Goal: Task Accomplishment & Management: Manage account settings

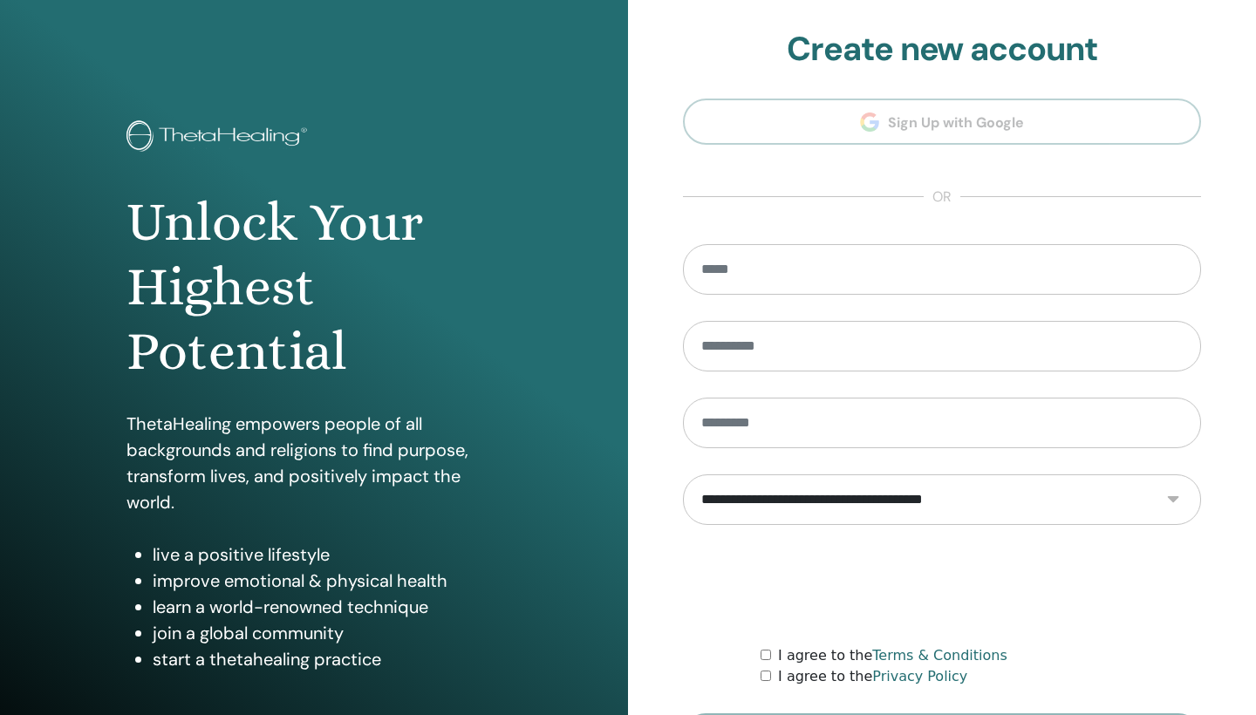
click at [1112, 188] on section "**********" at bounding box center [942, 395] width 518 height 730
click at [951, 264] on input "email" at bounding box center [942, 269] width 518 height 51
type input "**********"
click at [403, 379] on h1 "Unlock Your Highest Potential" at bounding box center [314, 287] width 375 height 195
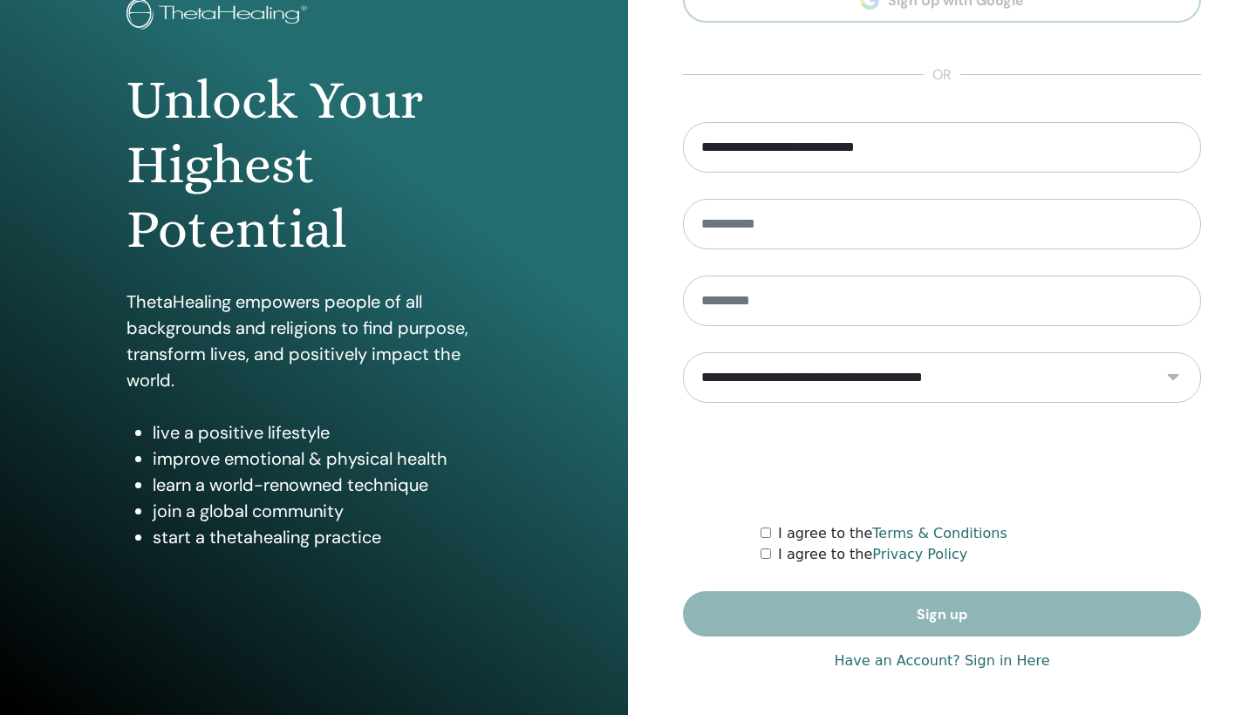
scroll to position [122, 0]
click at [907, 664] on link "Have an Account? Sign in Here" at bounding box center [942, 661] width 216 height 21
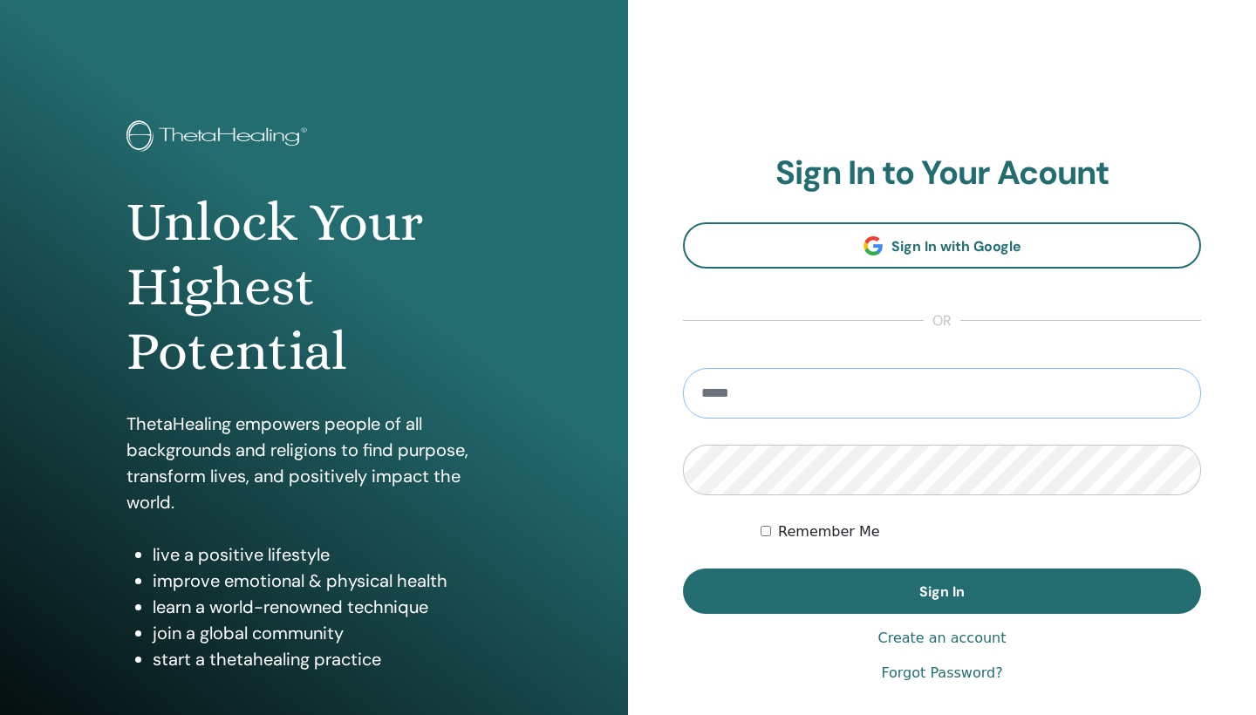
type input "**********"
click at [942, 592] on button "Sign In" at bounding box center [942, 591] width 518 height 45
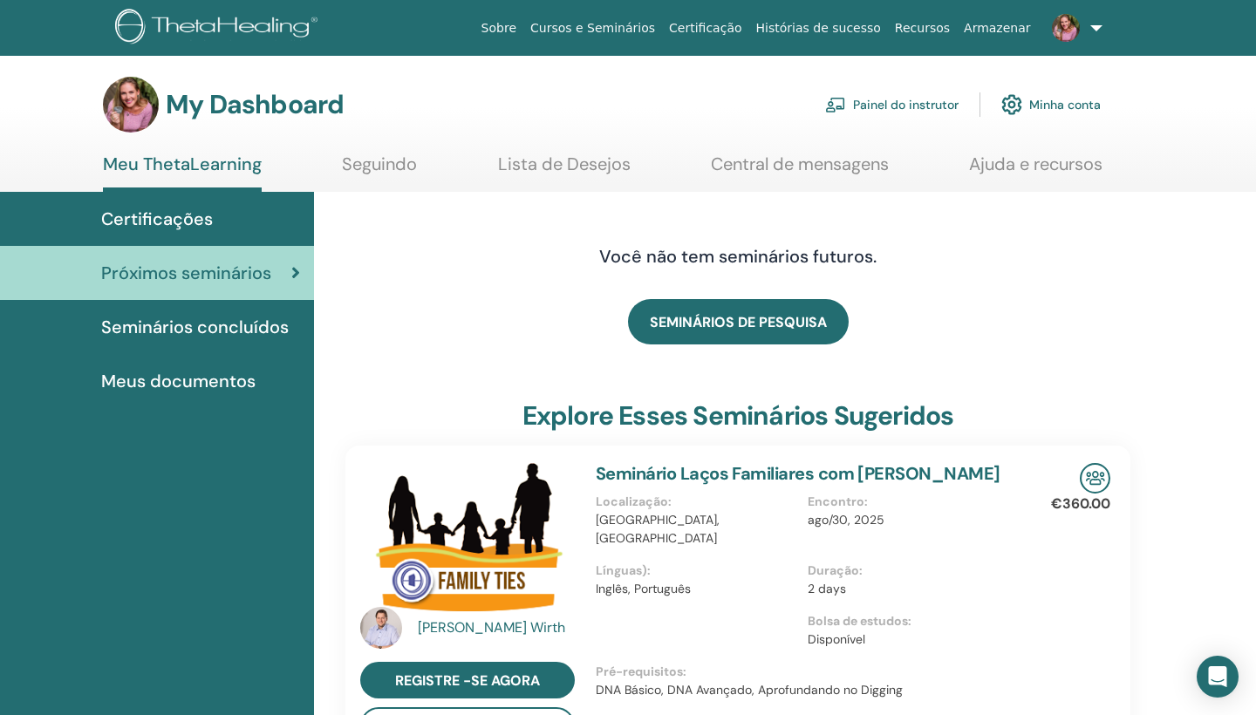
click at [1078, 106] on link "Minha conta" at bounding box center [1051, 105] width 99 height 38
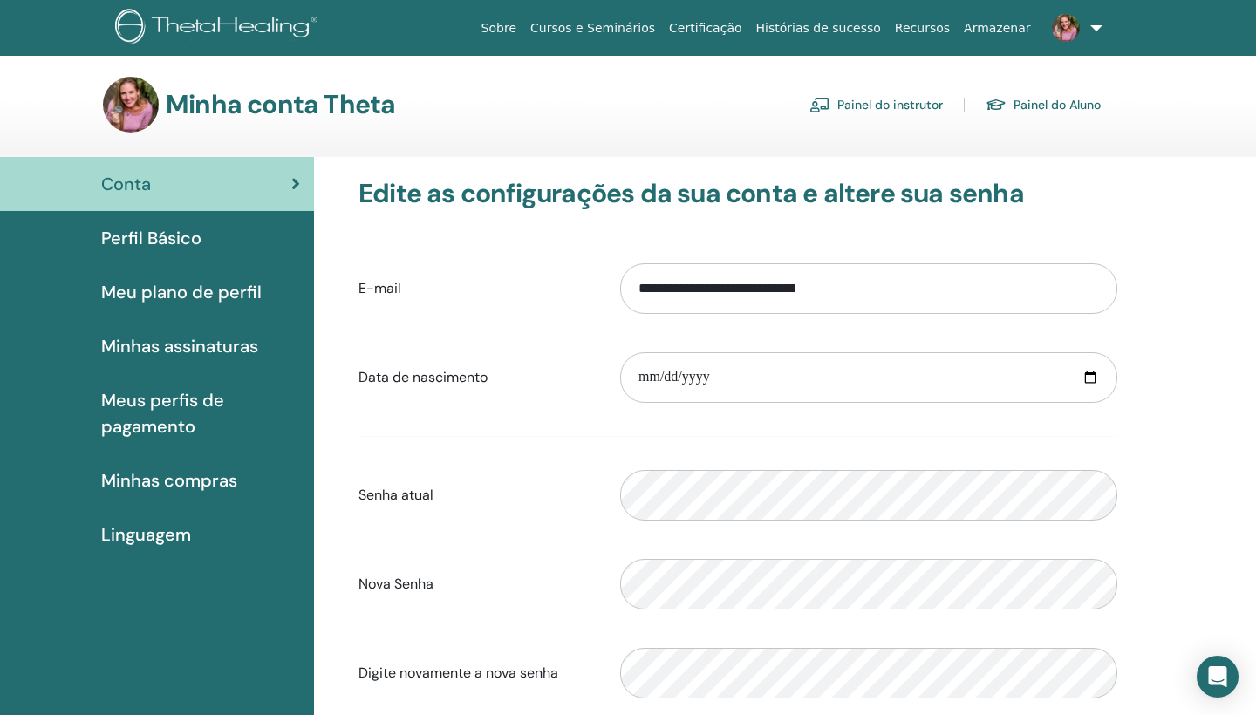
click at [929, 104] on link "Painel do instrutor" at bounding box center [877, 105] width 134 height 28
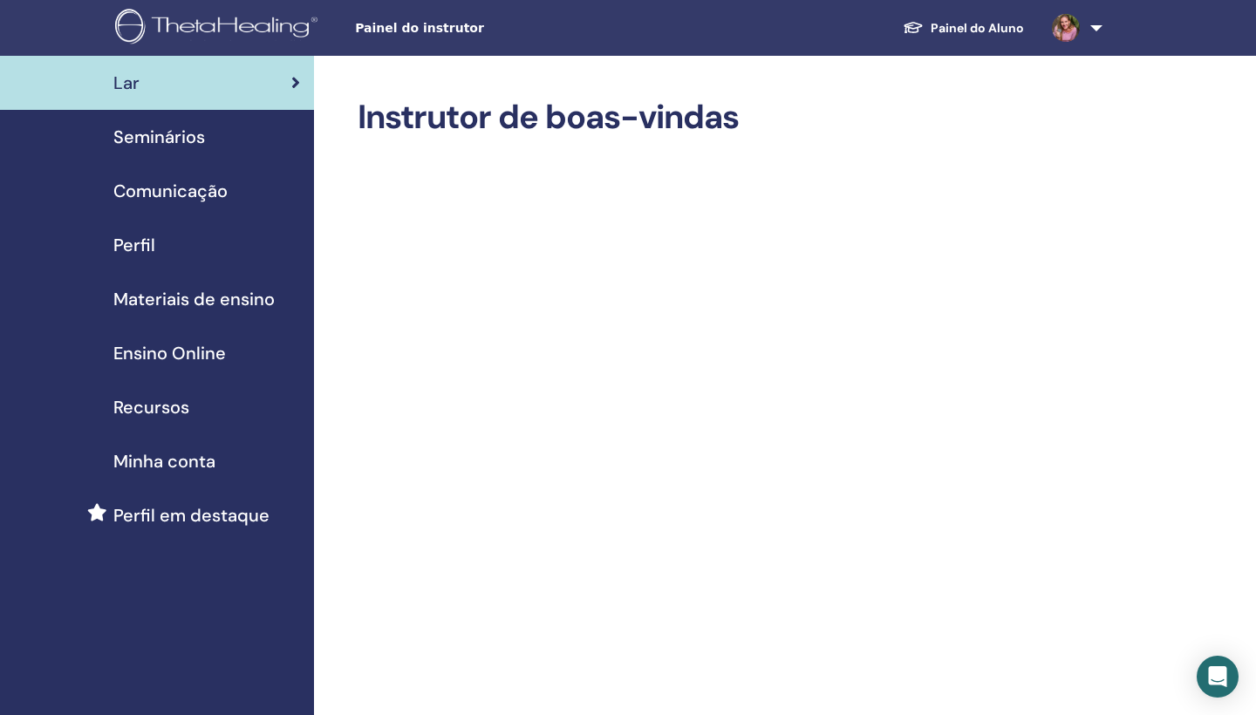
click at [170, 520] on span "Perfil em destaque" at bounding box center [191, 516] width 156 height 26
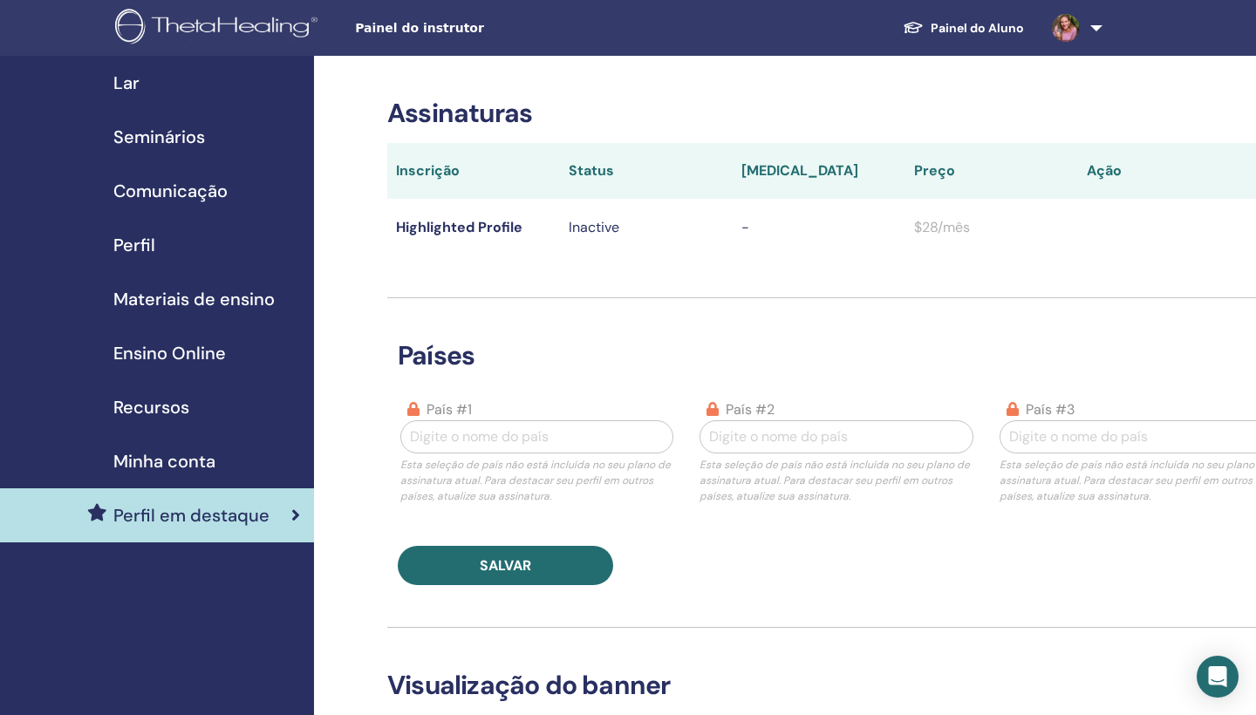
click at [168, 463] on span "Minha conta" at bounding box center [164, 461] width 102 height 26
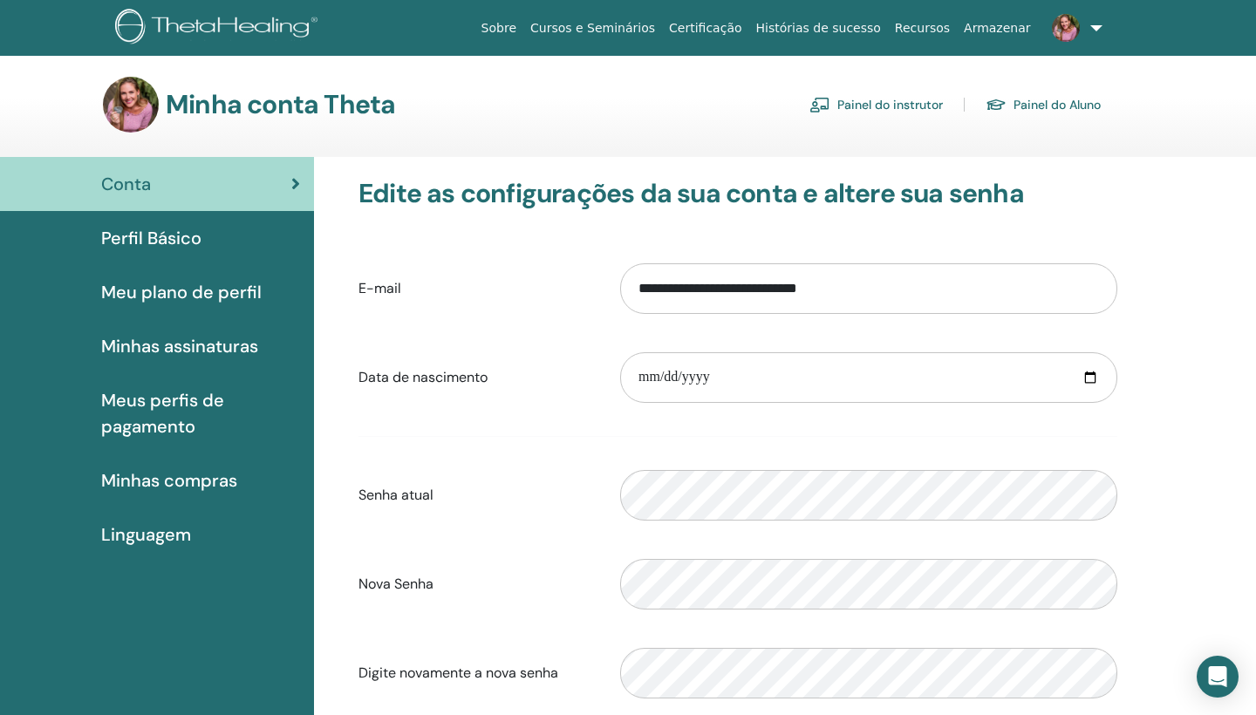
click at [165, 423] on span "Meus perfis de pagamento" at bounding box center [200, 413] width 199 height 52
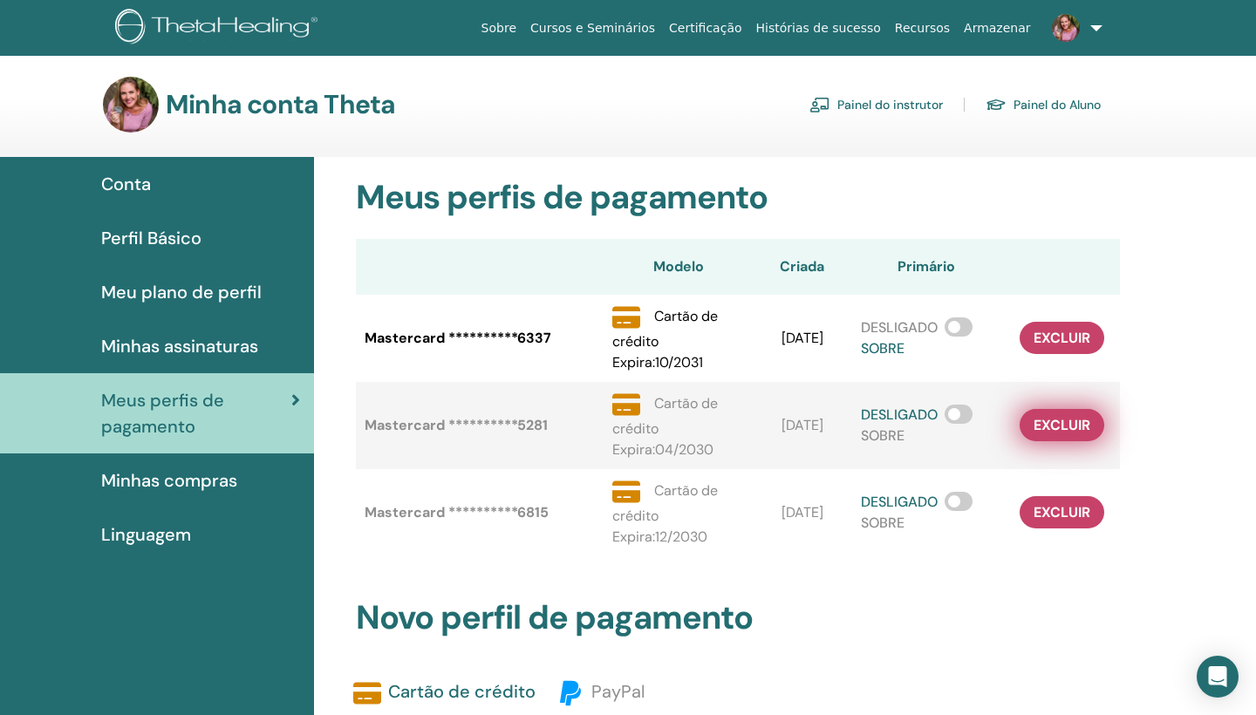
click at [1072, 425] on span "excluir" at bounding box center [1062, 425] width 57 height 18
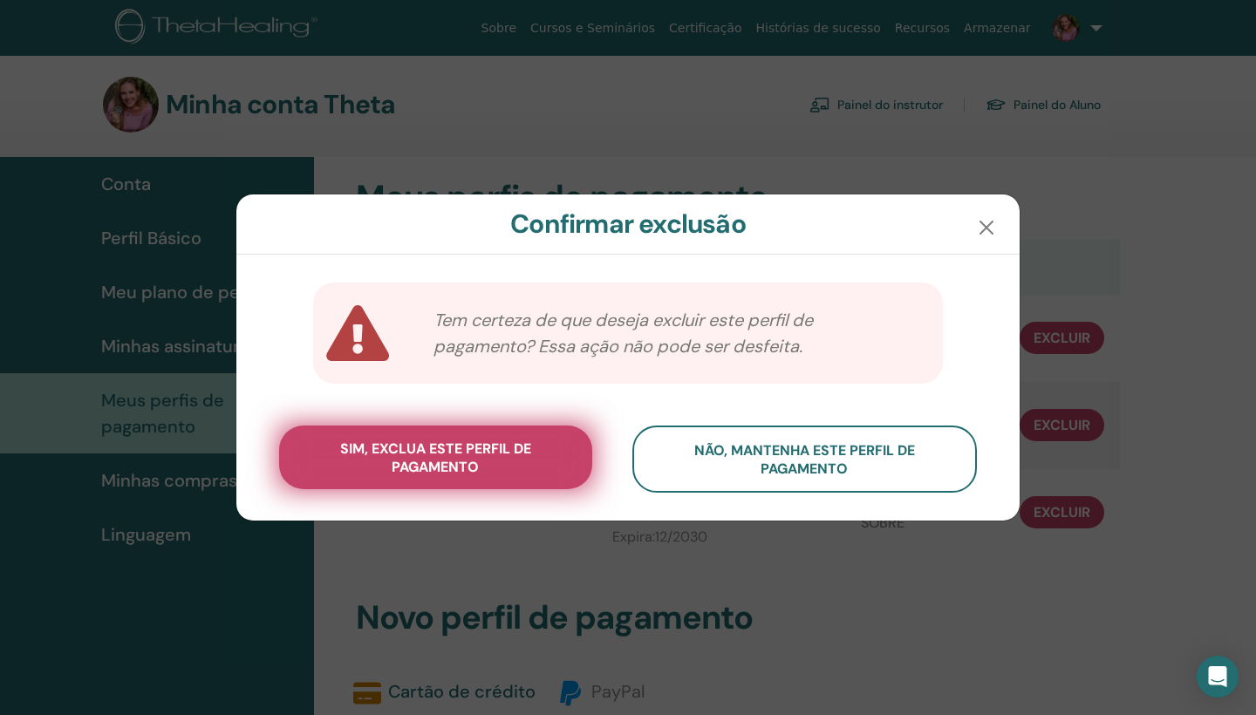
click at [502, 466] on span "sim, exclua este perfil de pagamento" at bounding box center [436, 458] width 270 height 37
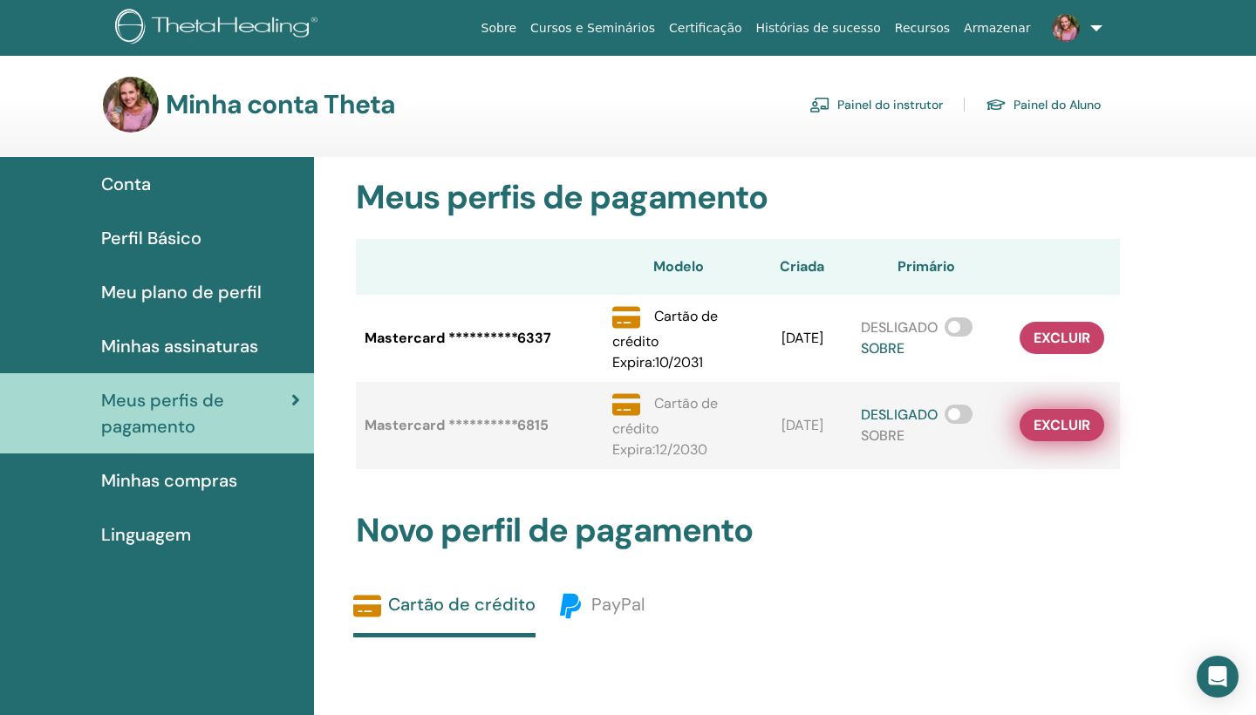
click at [1037, 425] on span "excluir" at bounding box center [1062, 425] width 57 height 18
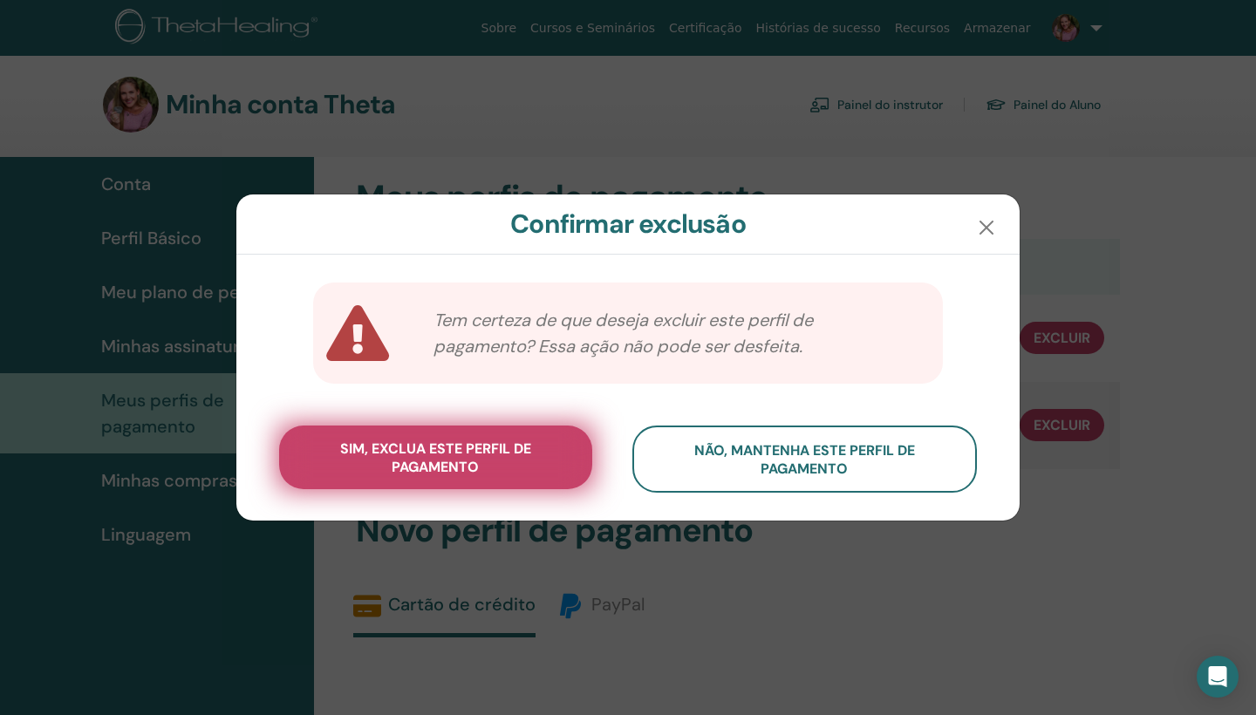
click at [459, 462] on span "sim, exclua este perfil de pagamento" at bounding box center [436, 458] width 270 height 37
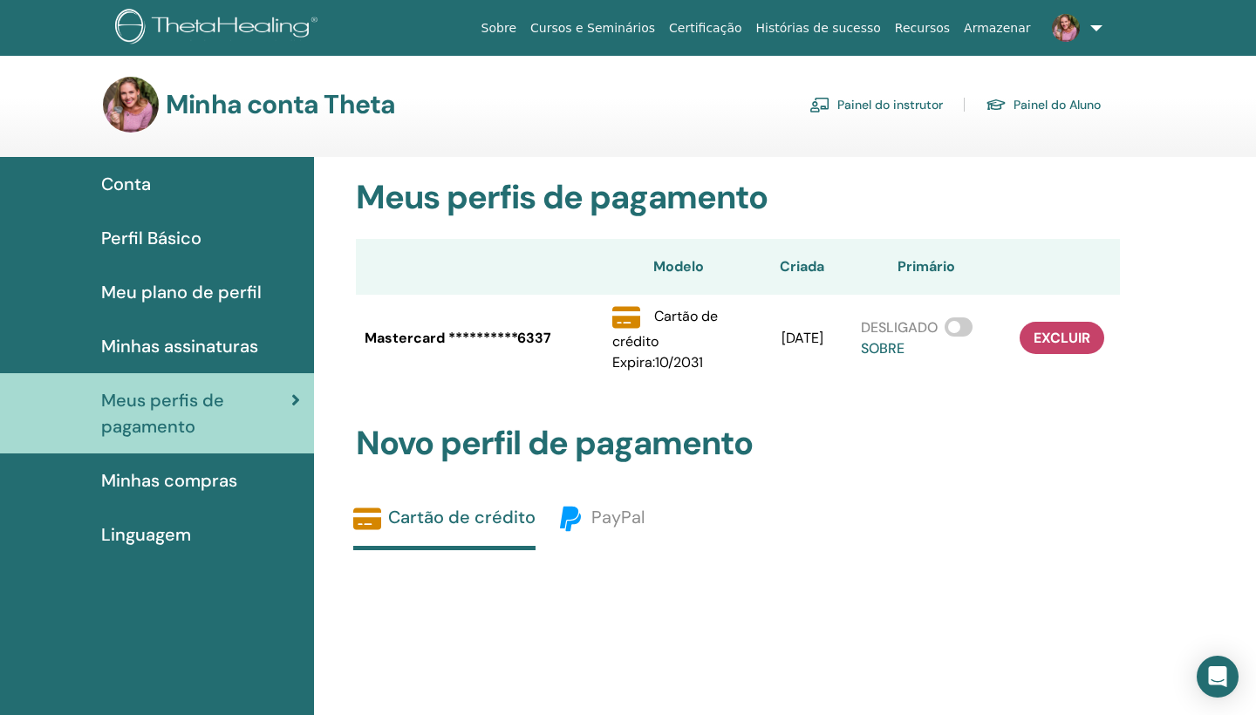
click at [233, 343] on span "Minhas assinaturas" at bounding box center [179, 346] width 157 height 26
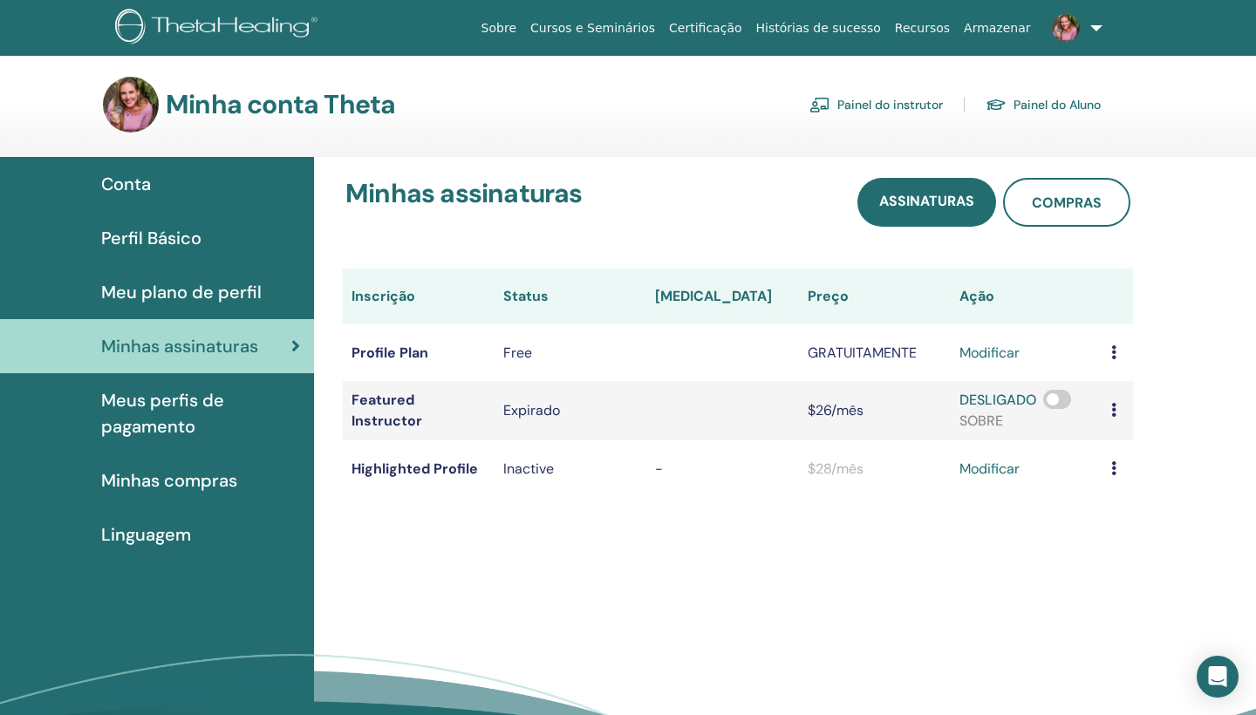
click at [549, 412] on div "Expirado" at bounding box center [570, 411] width 134 height 21
click at [799, 413] on td "$26/mês" at bounding box center [875, 410] width 152 height 59
click at [960, 431] on div "DESLIGADO SOBRE" at bounding box center [1027, 411] width 134 height 42
click at [960, 415] on span "SOBRE" at bounding box center [982, 421] width 44 height 18
click at [1112, 411] on icon at bounding box center [1114, 410] width 5 height 14
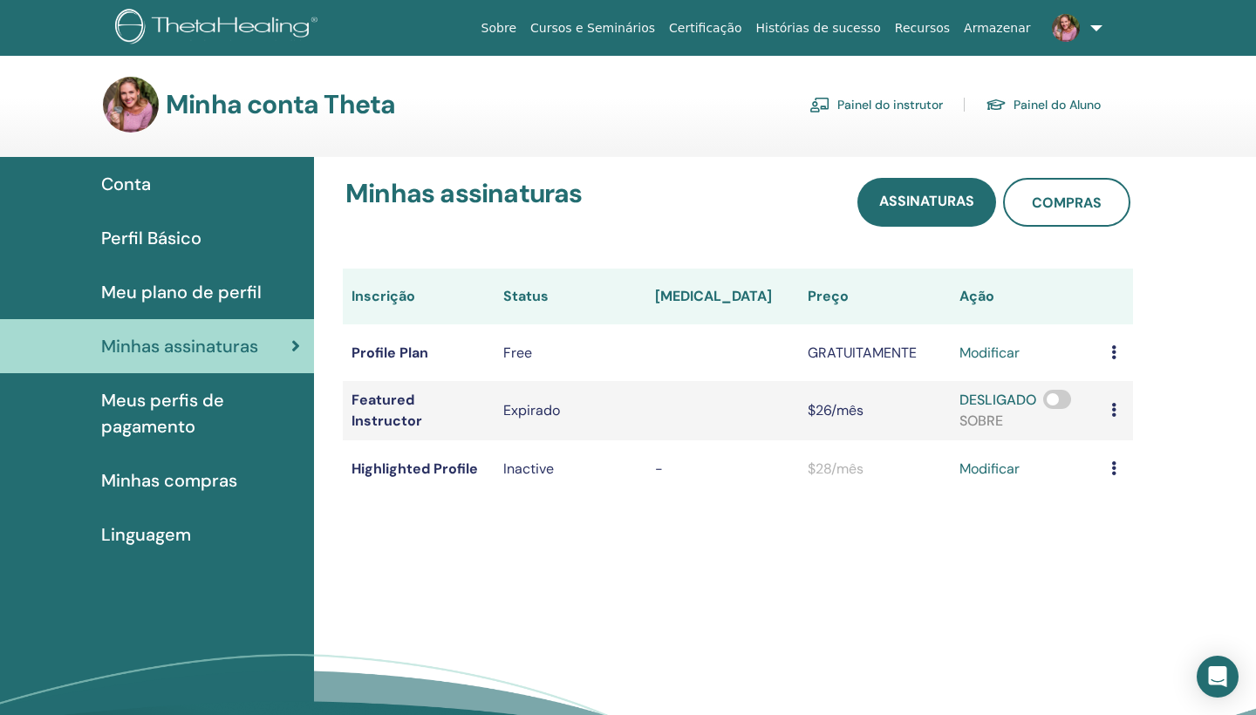
click at [1044, 403] on span at bounding box center [1058, 399] width 28 height 19
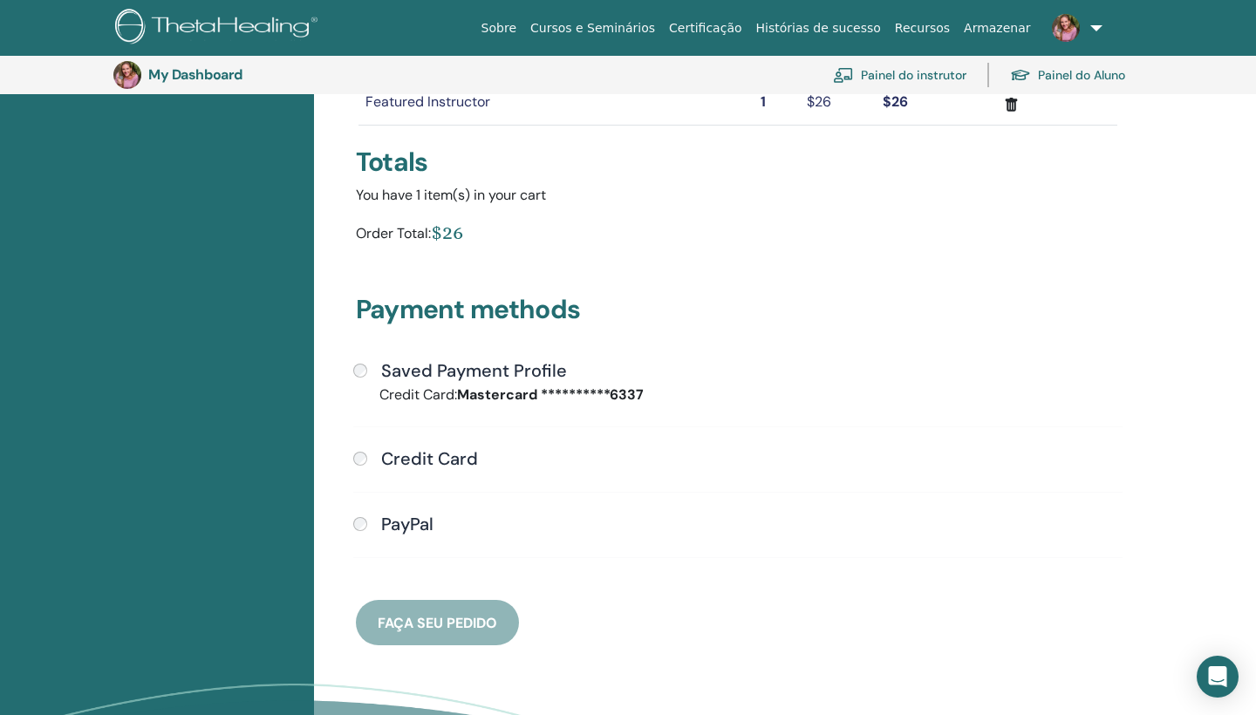
scroll to position [255, 0]
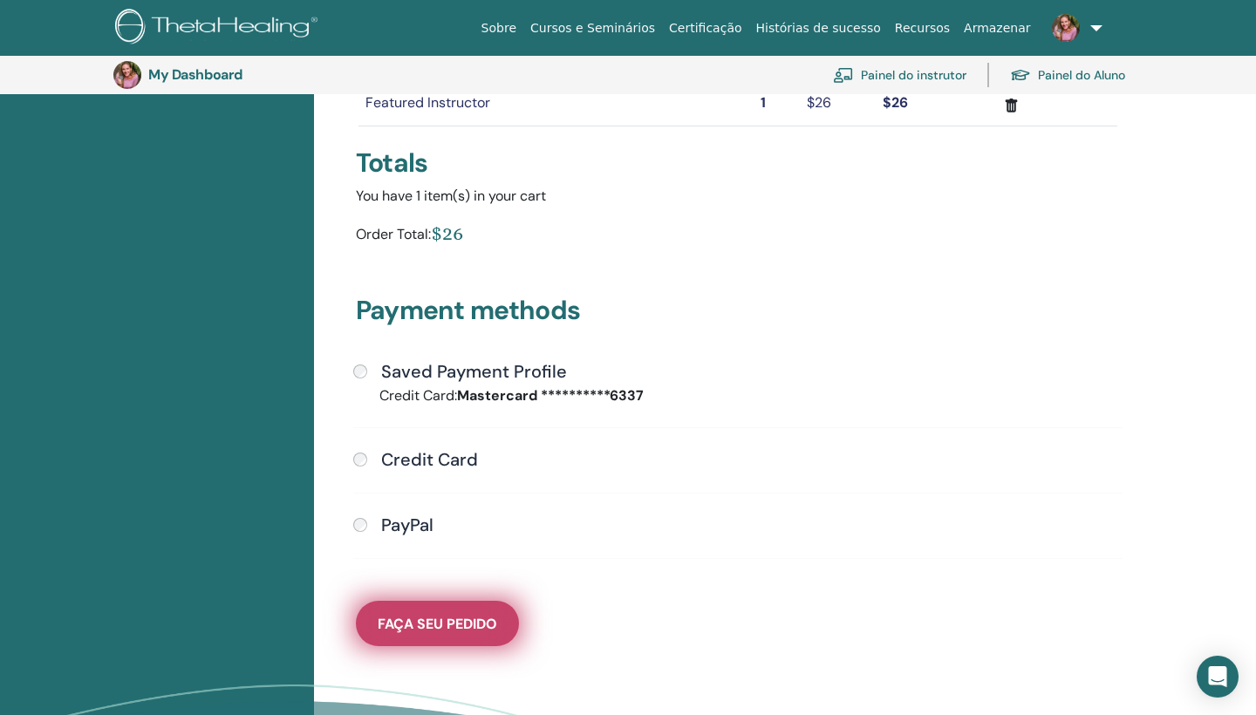
click at [438, 620] on span "Faça seu pedido" at bounding box center [438, 624] width 120 height 18
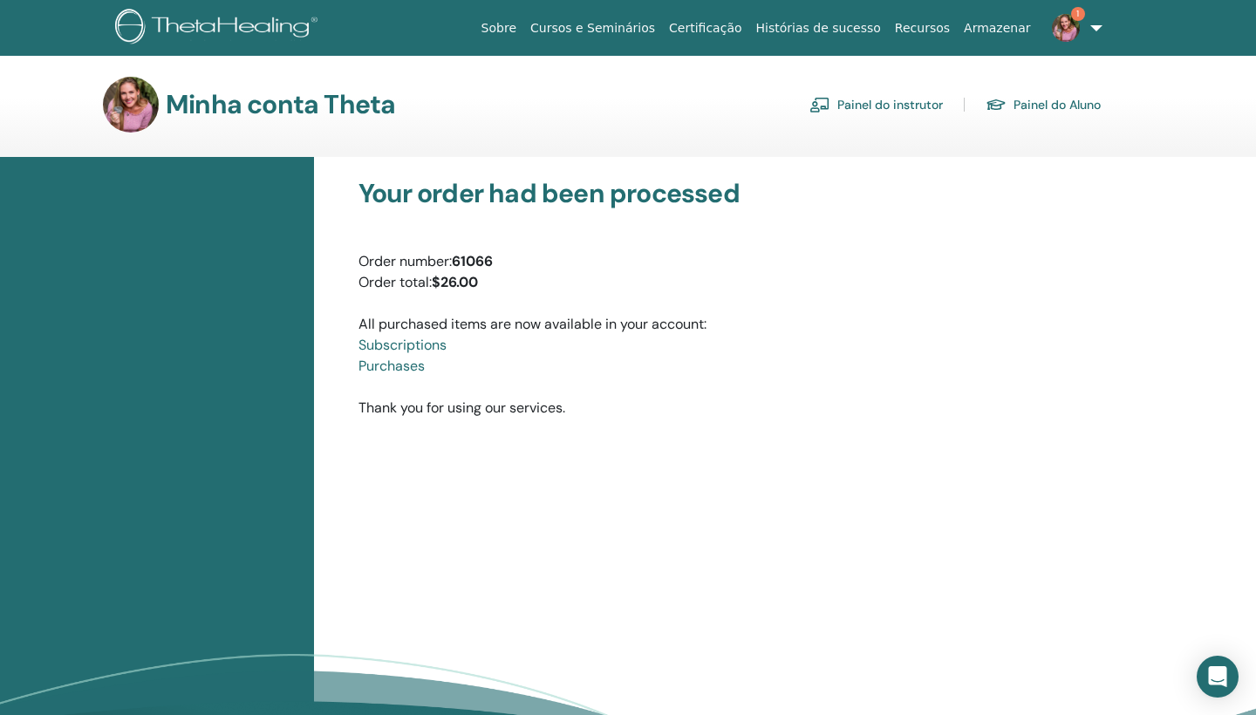
click at [748, 28] on link "Certificação" at bounding box center [705, 28] width 86 height 32
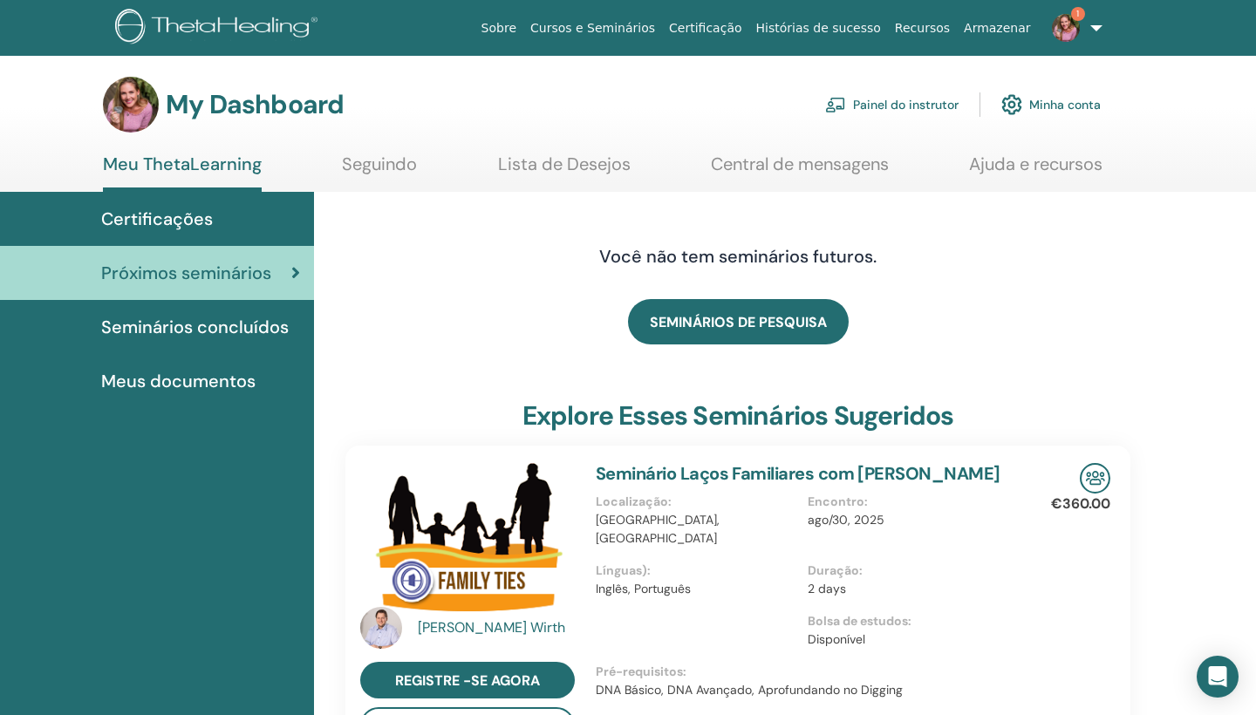
click at [902, 99] on link "Painel do instrutor" at bounding box center [892, 105] width 134 height 38
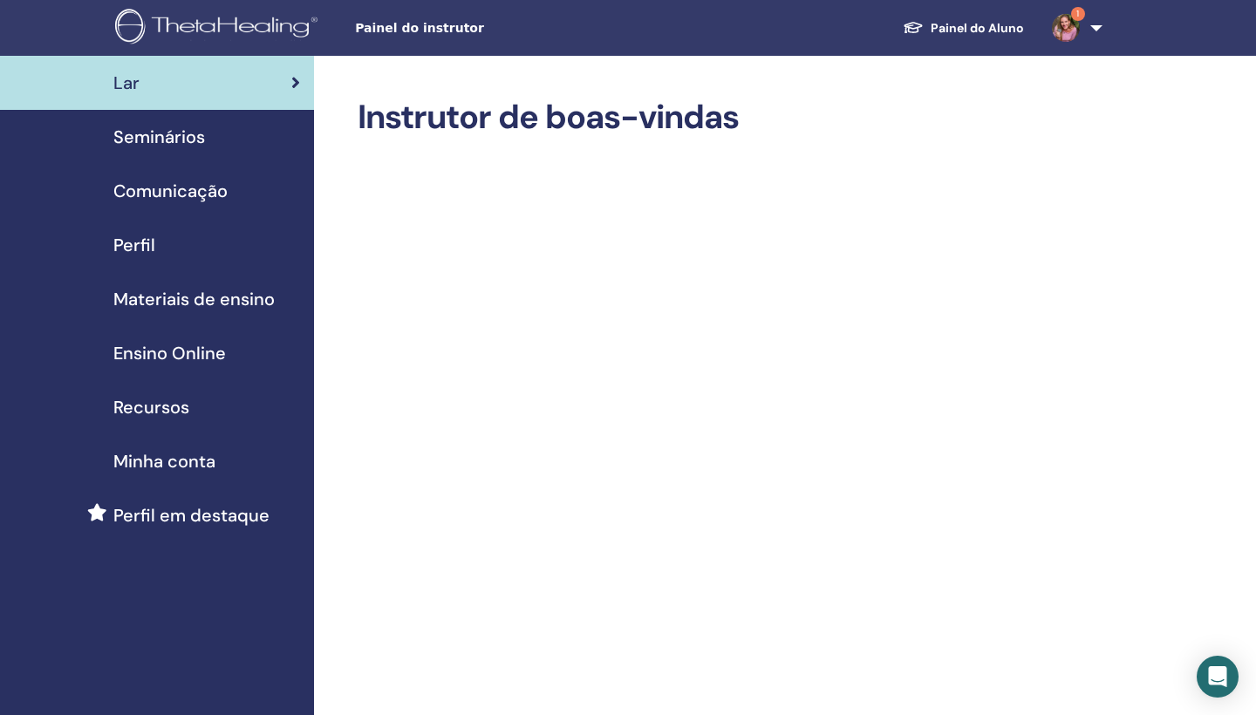
click at [168, 399] on span "Recursos" at bounding box center [151, 407] width 76 height 26
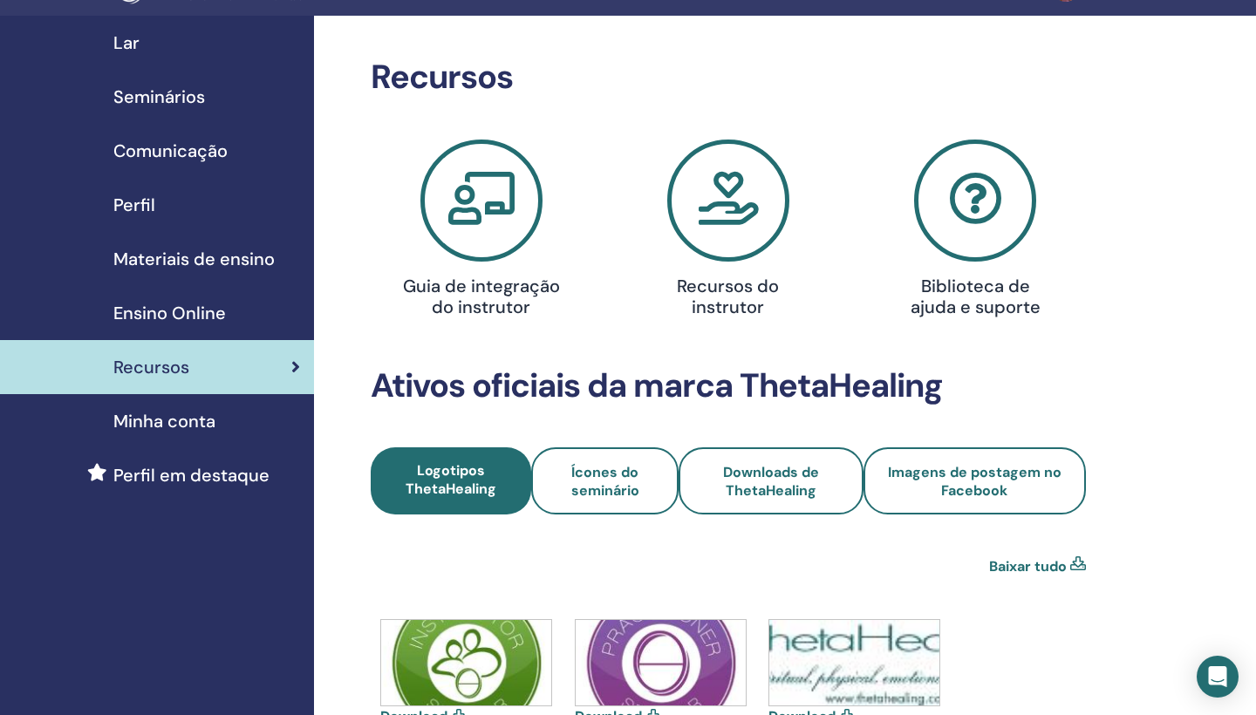
scroll to position [38, 0]
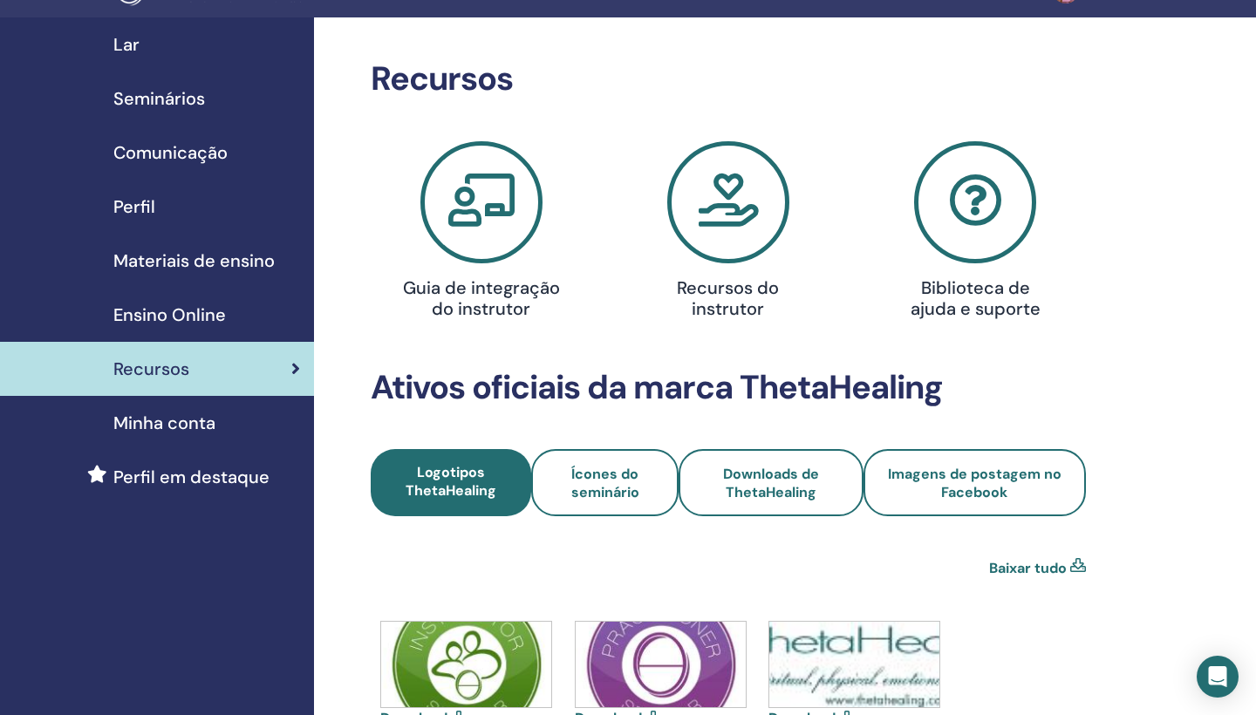
click at [235, 308] on div "Ensino Online" at bounding box center [157, 315] width 286 height 26
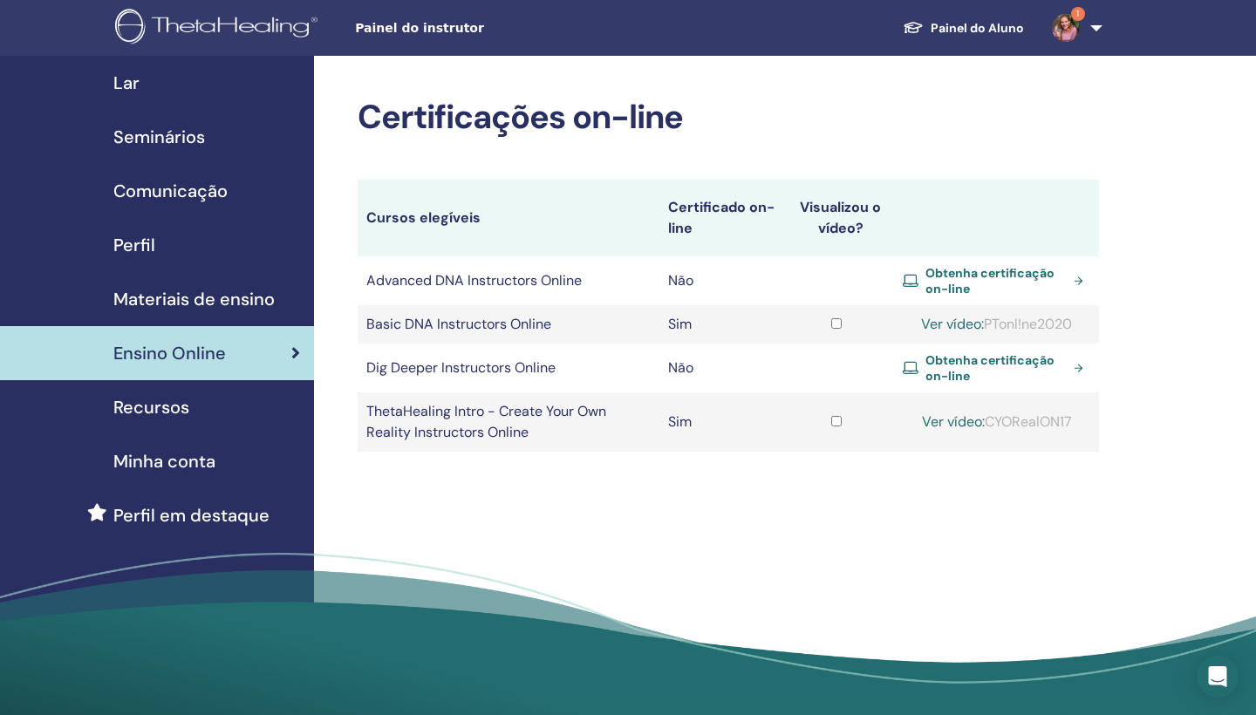
click at [160, 300] on span "Materiais de ensino" at bounding box center [193, 299] width 161 height 26
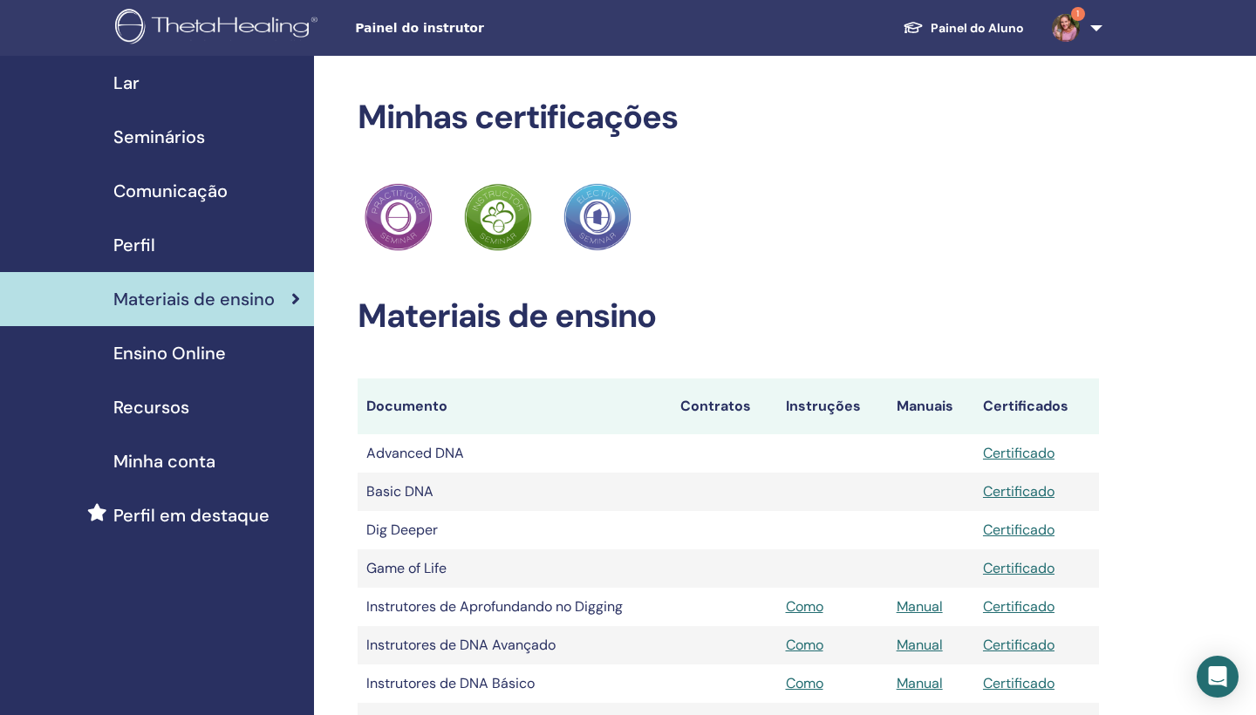
click at [147, 244] on span "Perfil" at bounding box center [134, 245] width 42 height 26
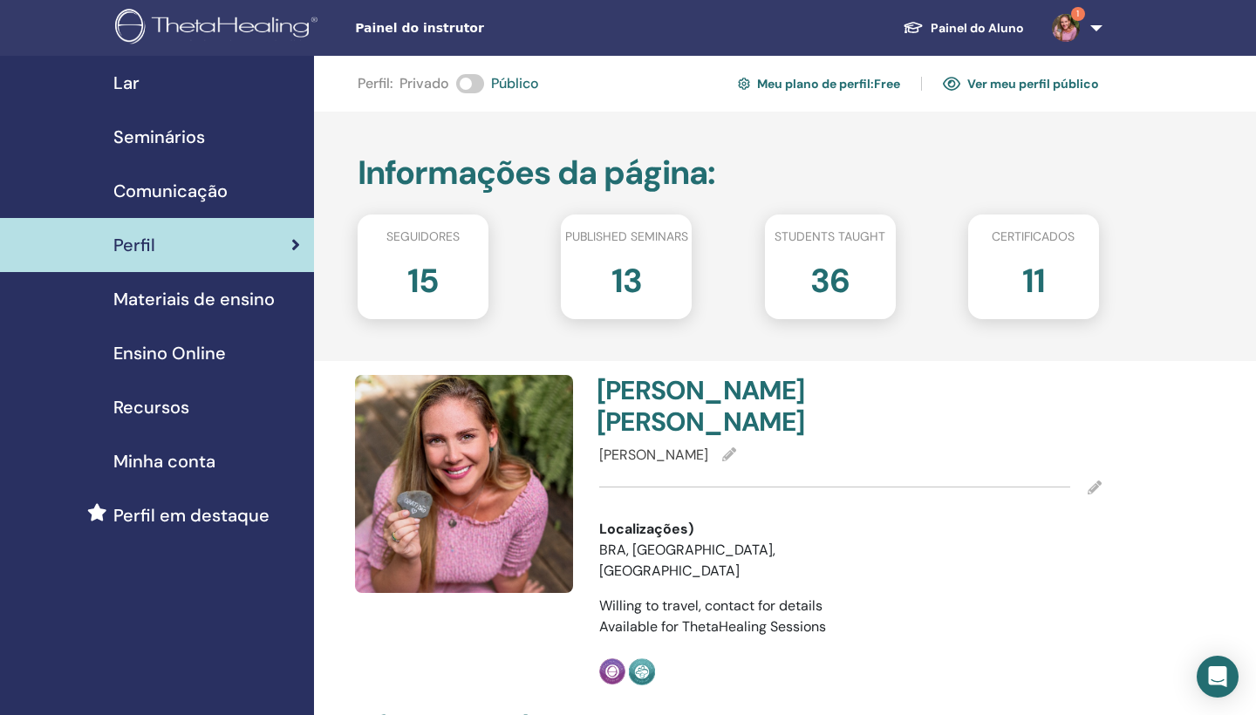
click at [415, 258] on h2 "15" at bounding box center [422, 277] width 31 height 49
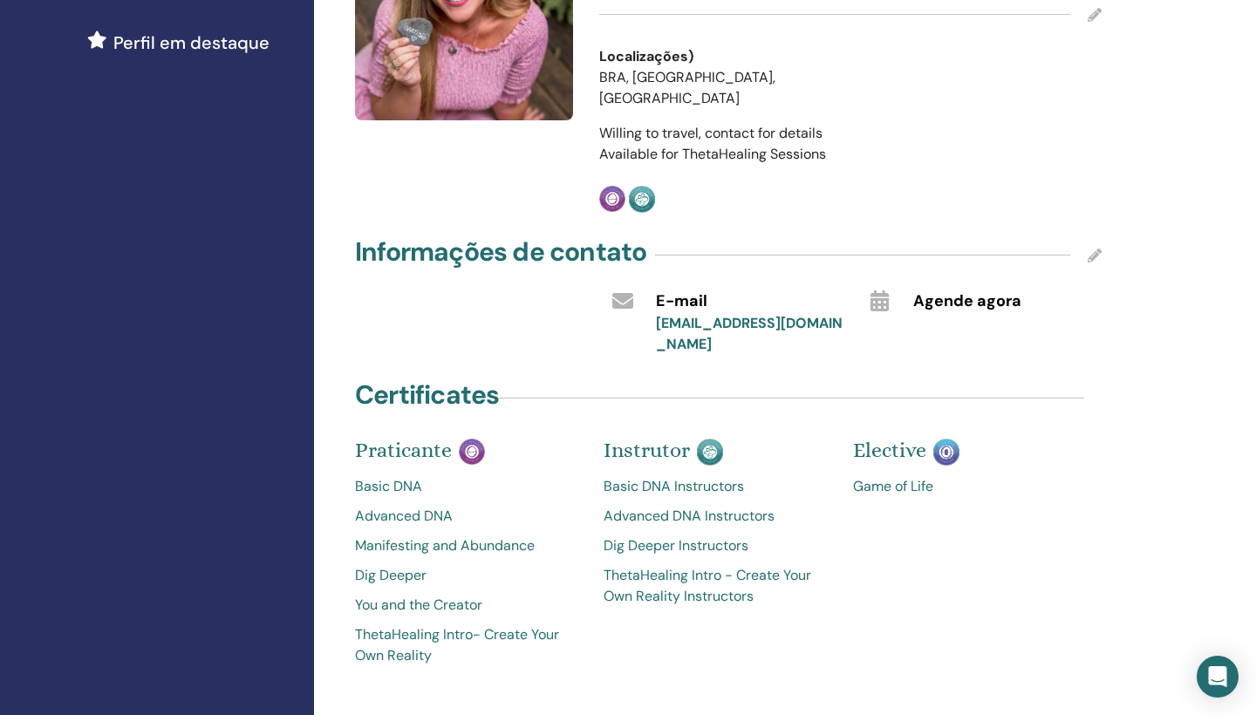
scroll to position [476, 0]
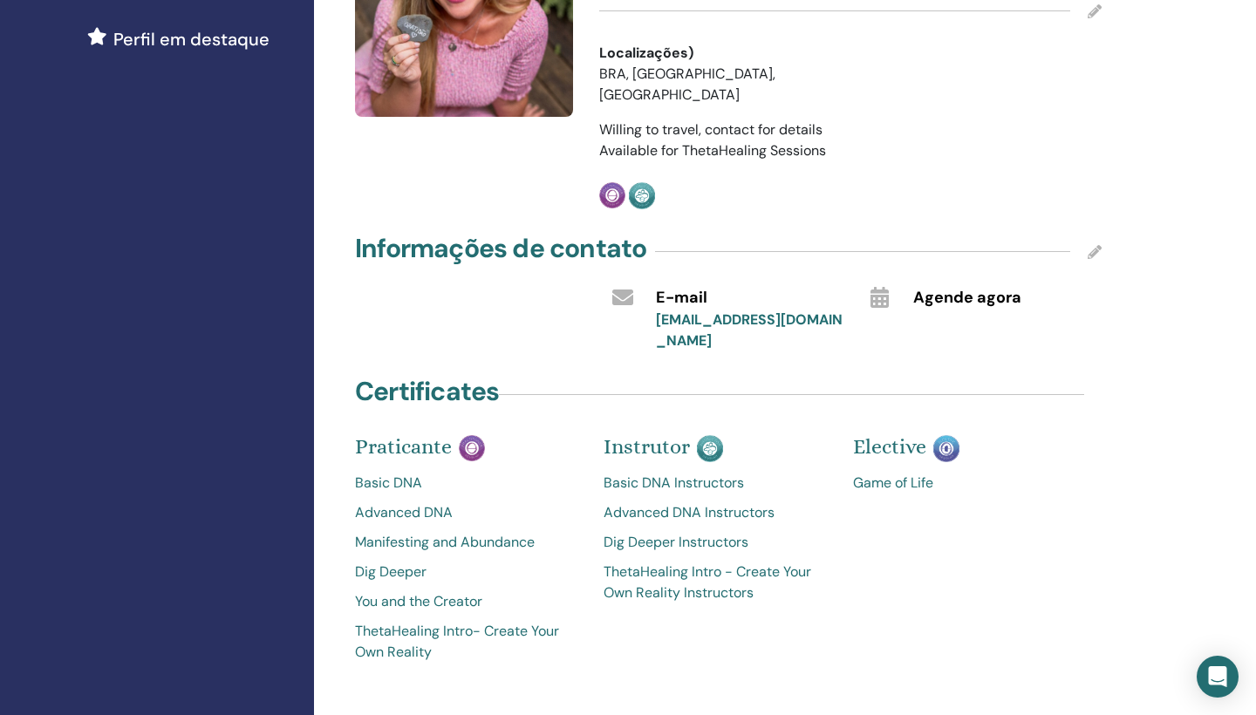
click at [648, 473] on link "Basic DNA Instructors" at bounding box center [715, 483] width 223 height 21
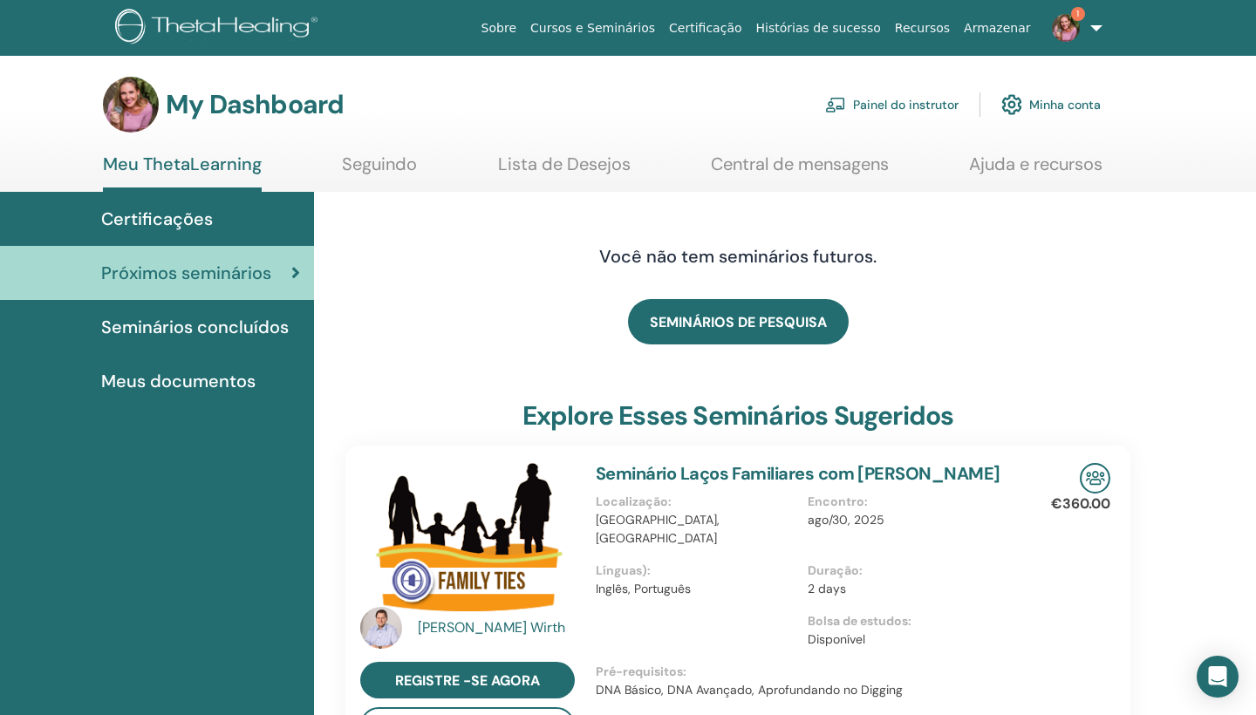
click at [921, 102] on link "Painel do instrutor" at bounding box center [892, 105] width 134 height 38
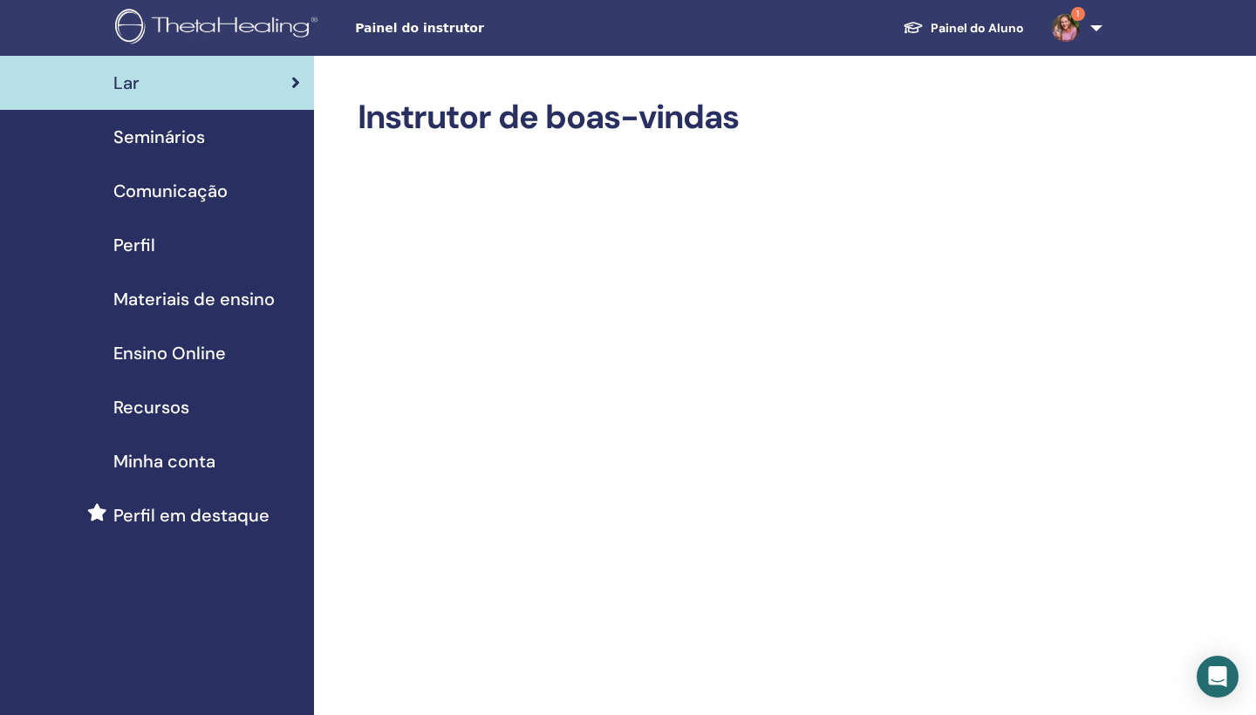
click at [158, 192] on span "Comunicação" at bounding box center [170, 191] width 114 height 26
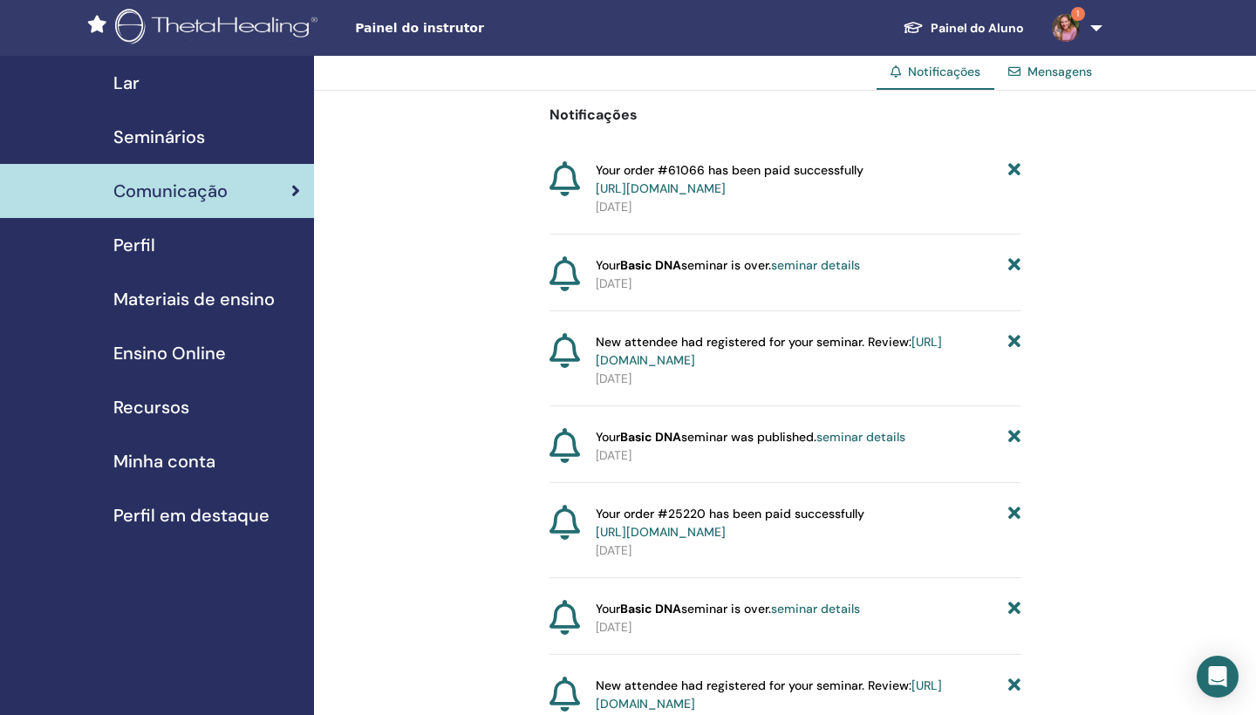
click at [129, 247] on span "Perfil" at bounding box center [134, 245] width 42 height 26
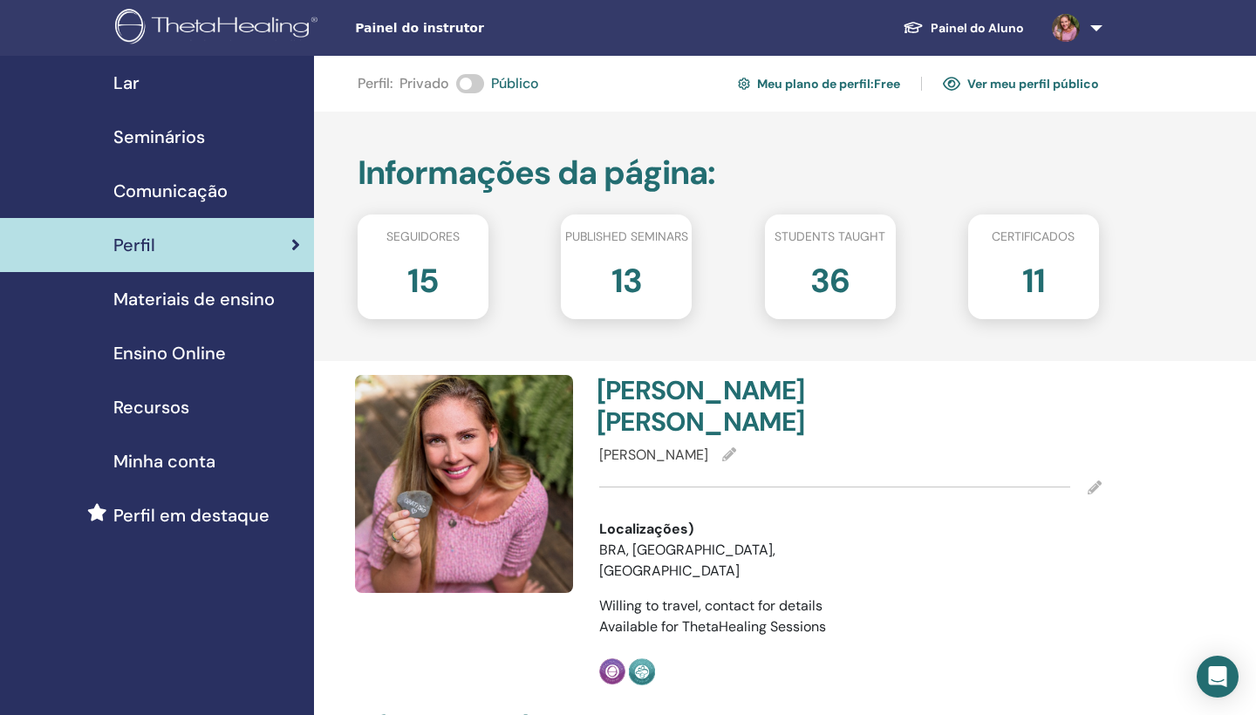
click at [136, 67] on link "Lar" at bounding box center [157, 83] width 314 height 54
